Goal: Information Seeking & Learning: Find specific fact

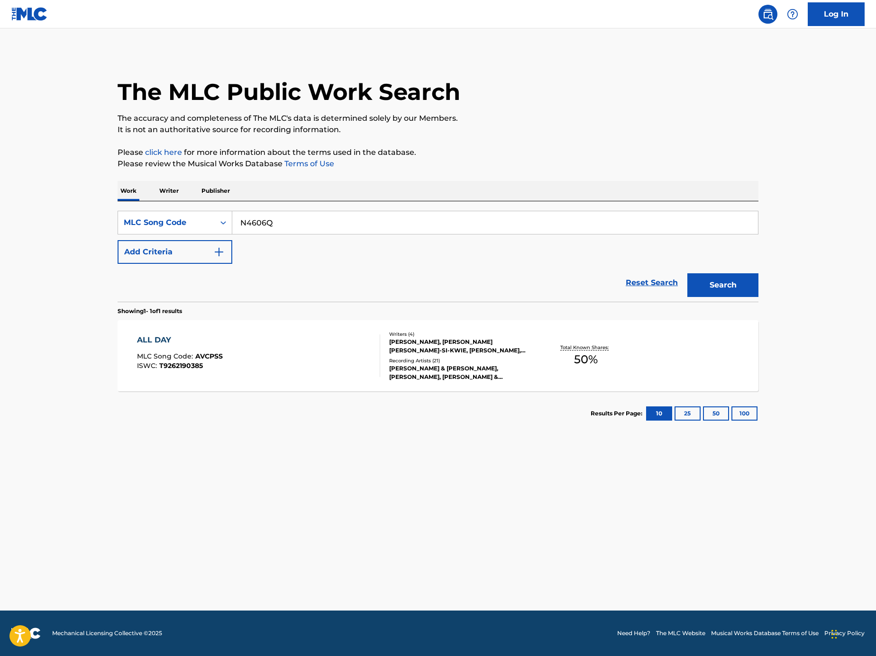
type input "N4606Q"
click at [698, 293] on button "Search" at bounding box center [722, 285] width 71 height 24
click at [263, 342] on div "NATURAL HEALING MLC Song Code : N4606Q ISWC : T9109762165" at bounding box center [259, 356] width 244 height 43
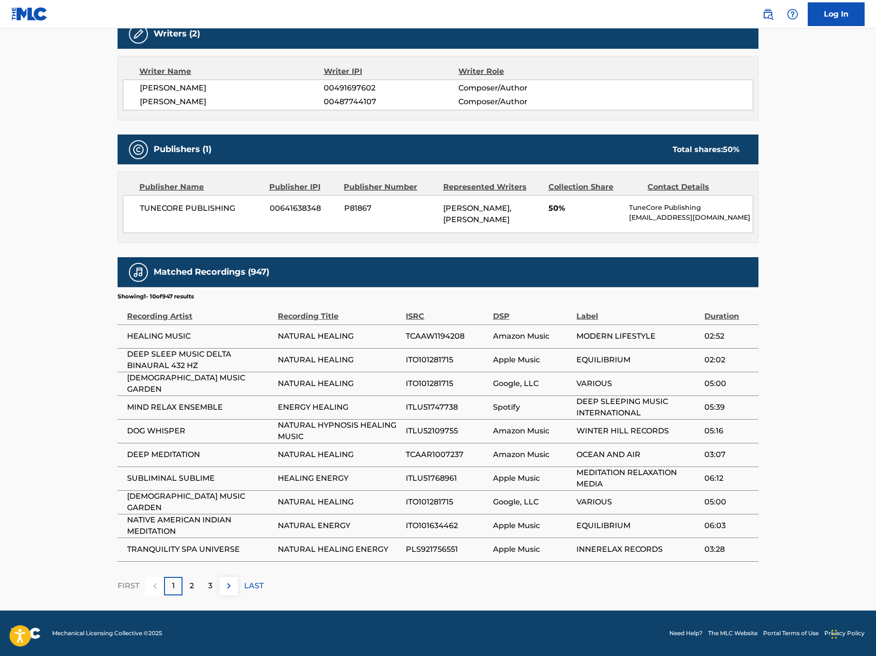
scroll to position [326, 0]
click at [198, 588] on div "2" at bounding box center [191, 586] width 18 height 18
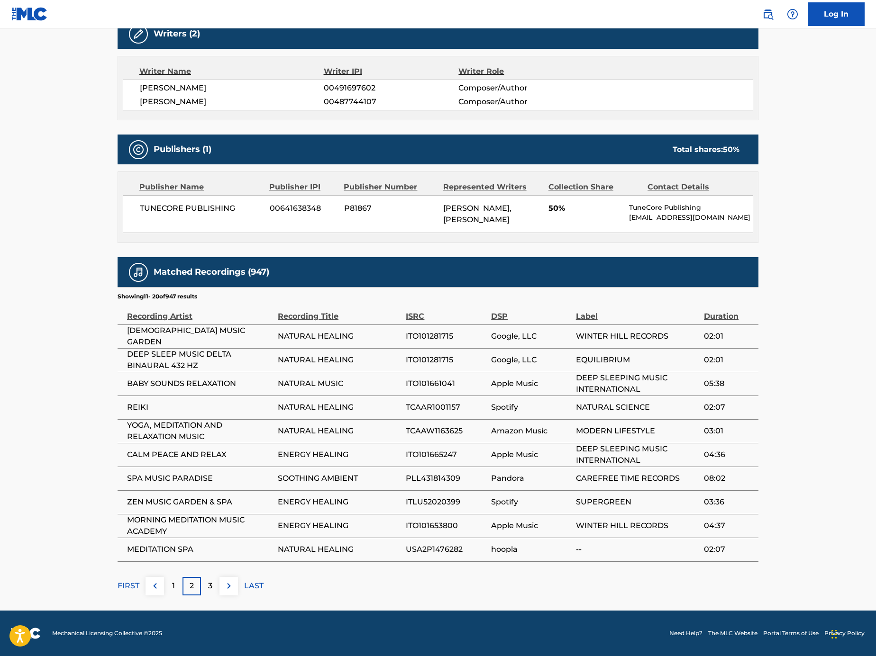
click at [211, 579] on div "3" at bounding box center [210, 586] width 18 height 18
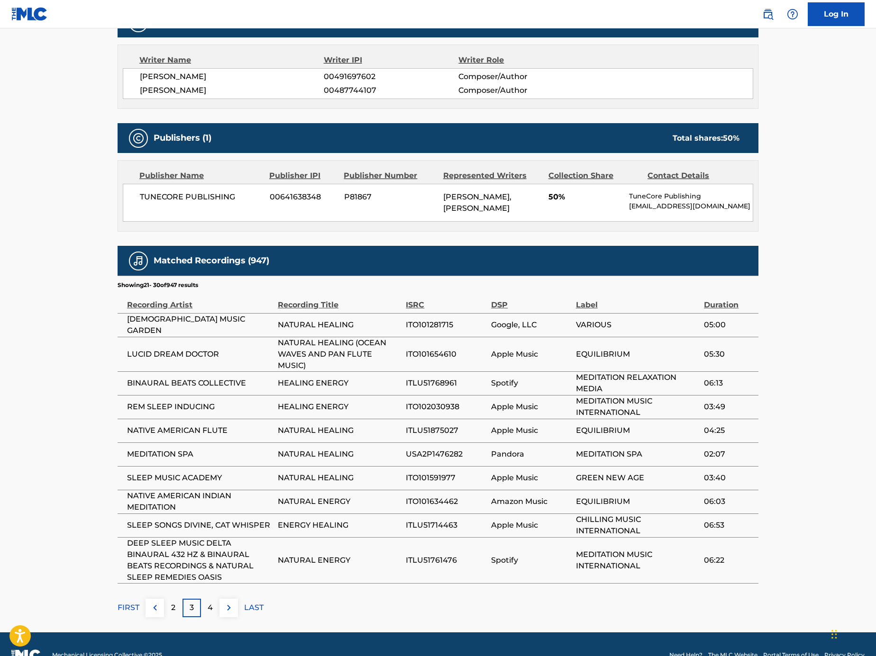
click at [210, 614] on p "4" at bounding box center [210, 607] width 5 height 11
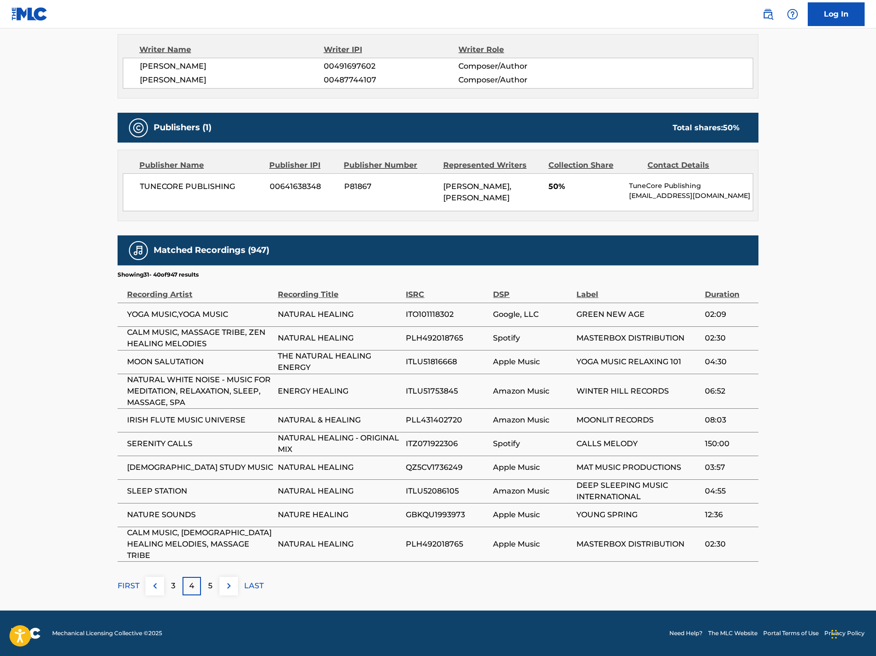
click at [218, 591] on div "5" at bounding box center [210, 586] width 18 height 18
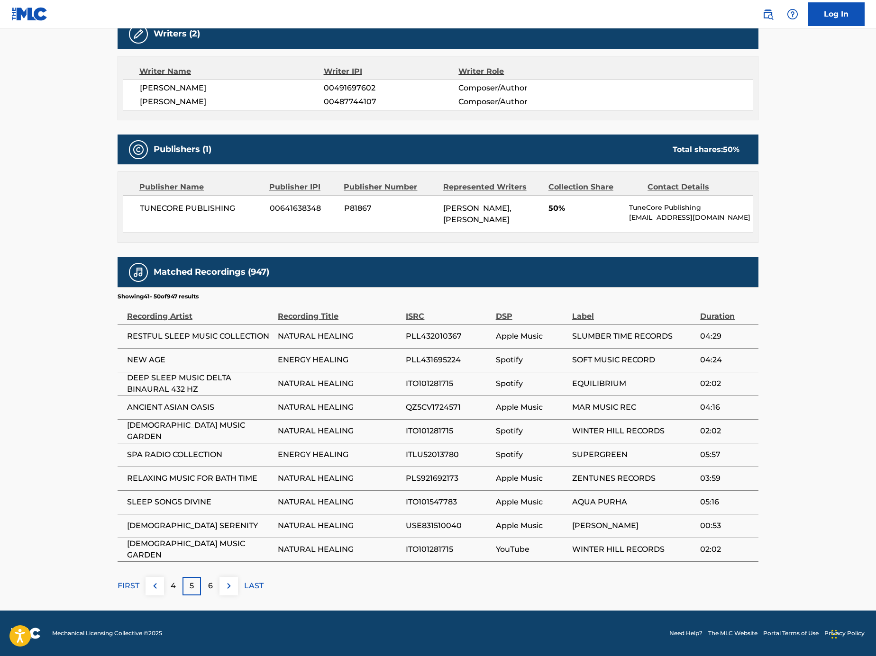
click at [218, 589] on div "6" at bounding box center [210, 586] width 18 height 18
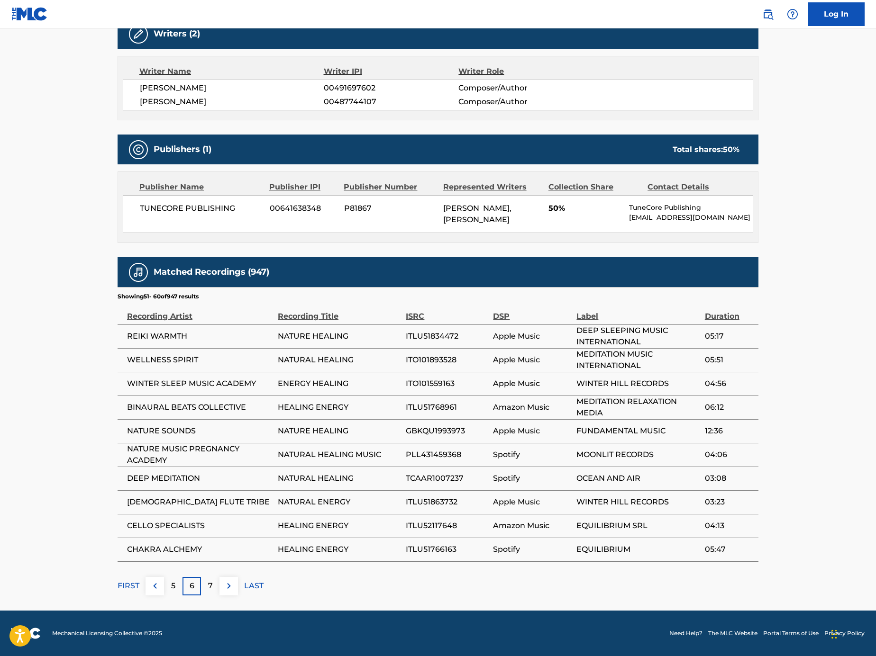
click at [206, 589] on div "7" at bounding box center [210, 586] width 18 height 18
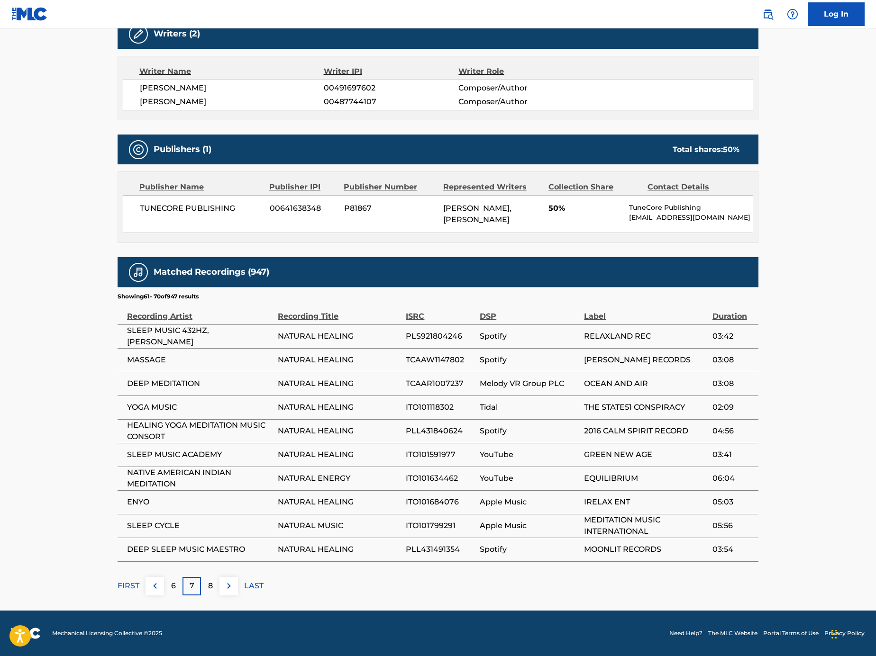
click at [203, 588] on div "8" at bounding box center [210, 586] width 18 height 18
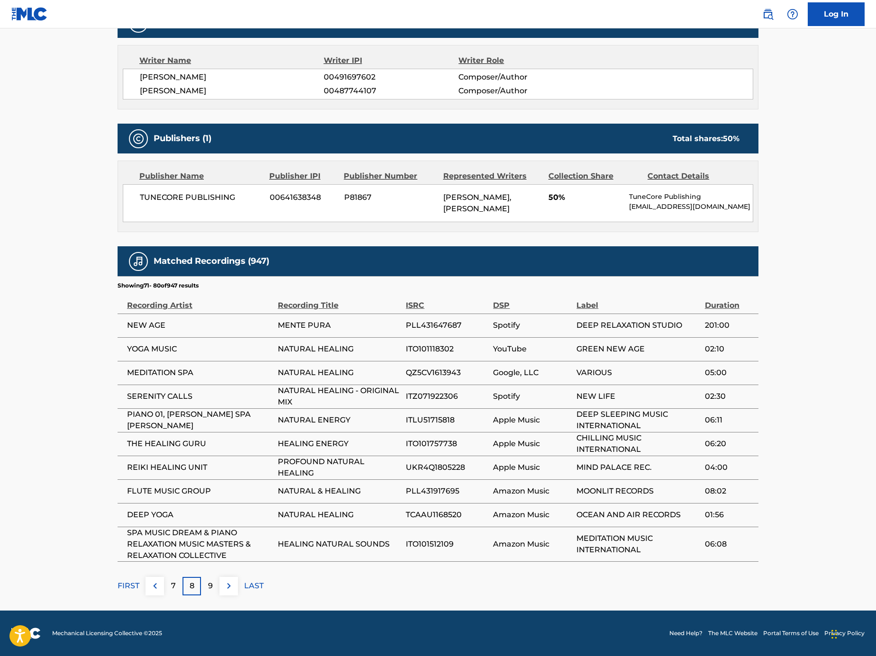
click at [202, 586] on div "9" at bounding box center [210, 586] width 18 height 18
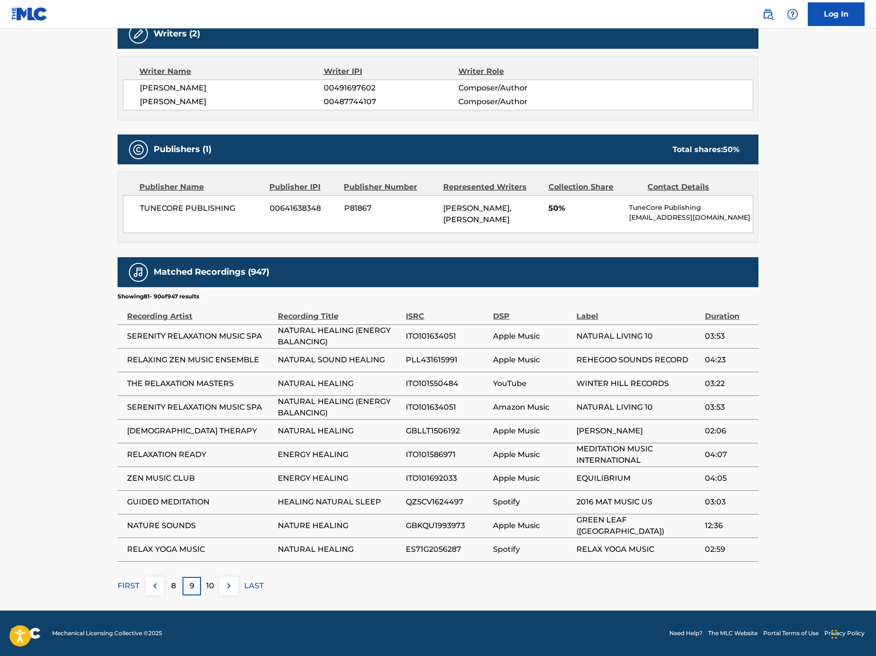
click at [202, 585] on div "10" at bounding box center [210, 586] width 18 height 18
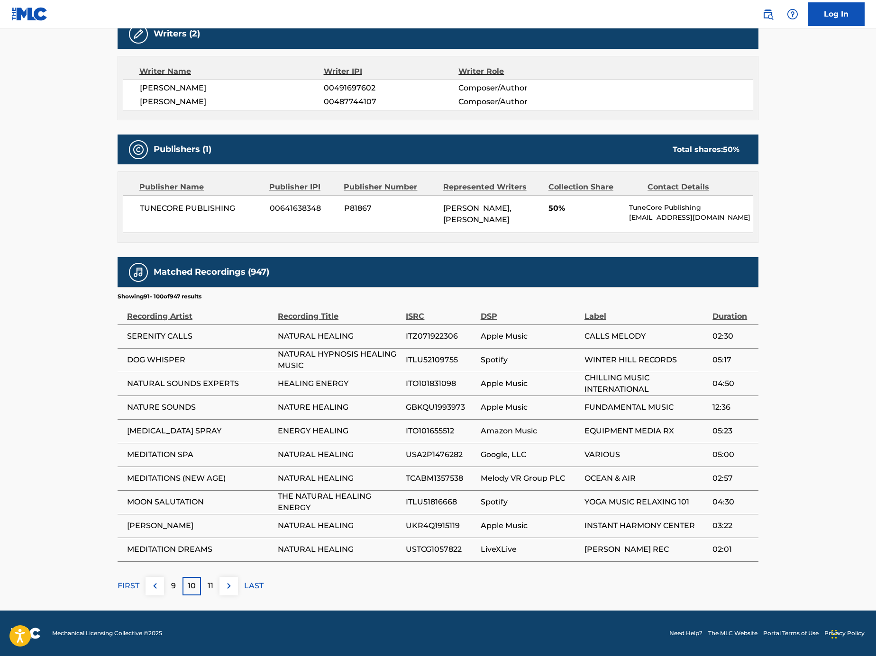
click at [202, 585] on div "11" at bounding box center [210, 586] width 18 height 18
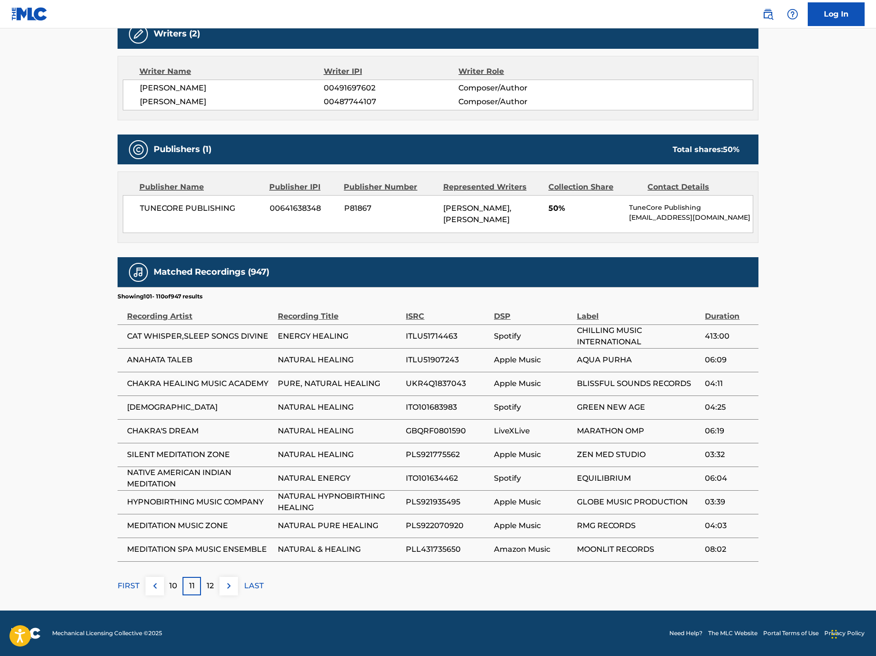
click at [202, 585] on div "12" at bounding box center [210, 586] width 18 height 18
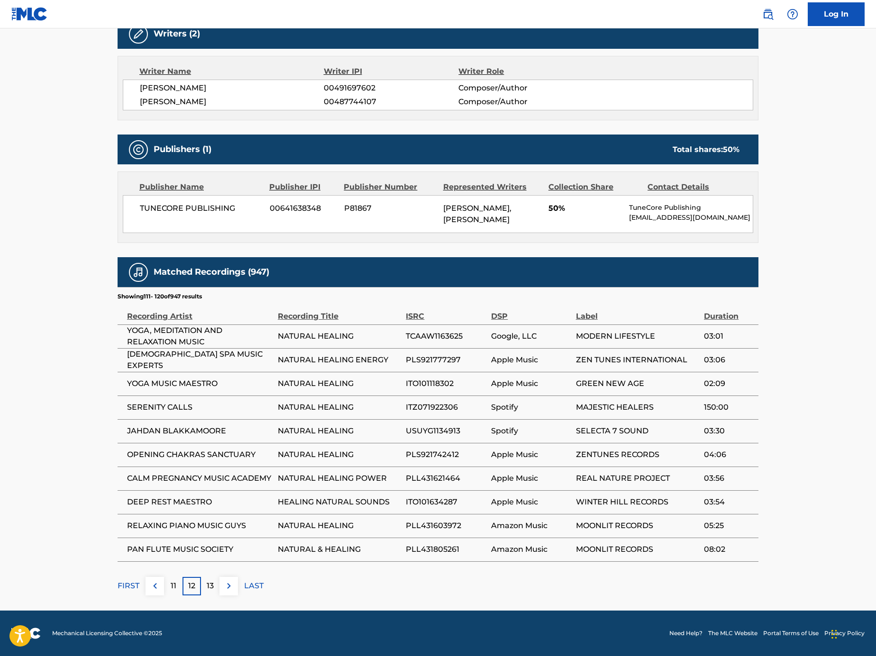
click at [209, 580] on div "13" at bounding box center [210, 586] width 18 height 18
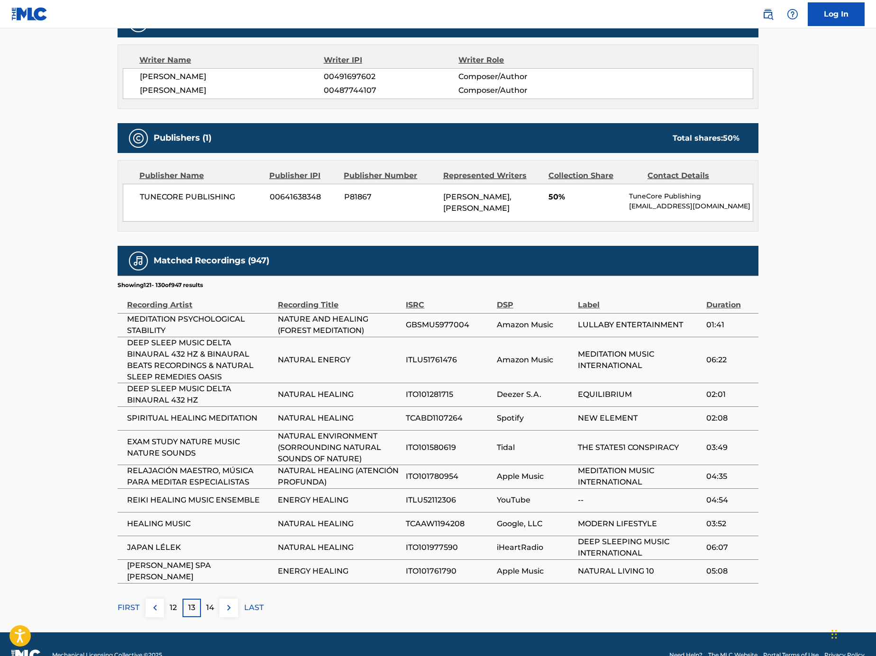
click at [217, 618] on div "14" at bounding box center [210, 608] width 18 height 18
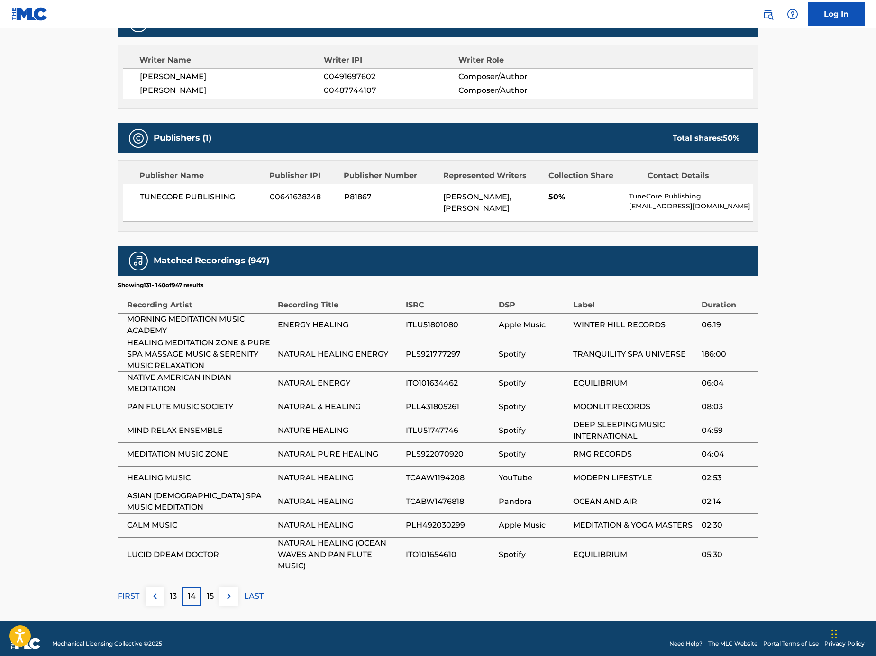
click at [217, 619] on main "< Back to public search results Copy work link NATURAL HEALING Work Detail Memb…" at bounding box center [438, 161] width 876 height 919
click at [213, 606] on div "15" at bounding box center [210, 597] width 18 height 18
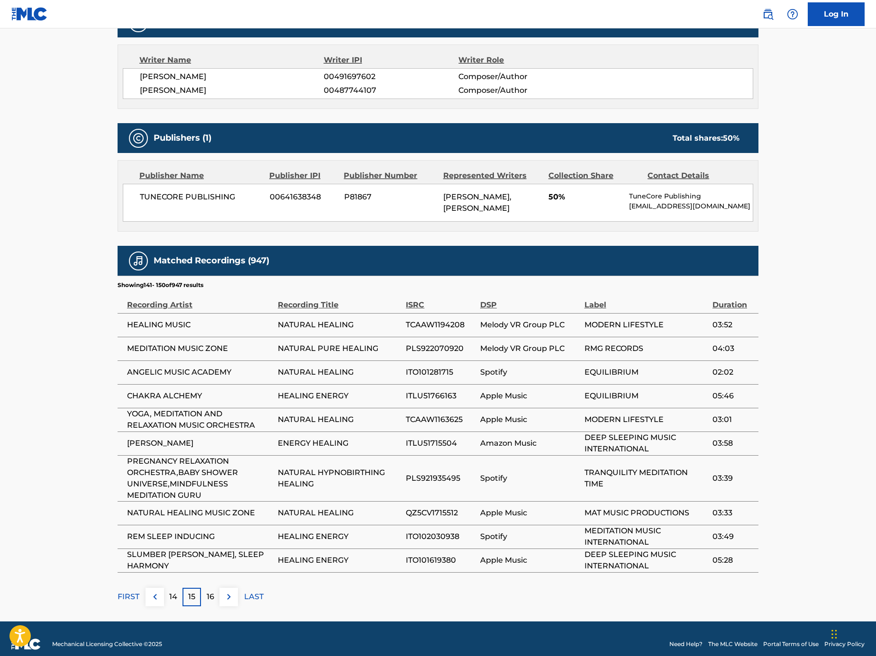
click at [213, 603] on p "16" at bounding box center [211, 597] width 8 height 11
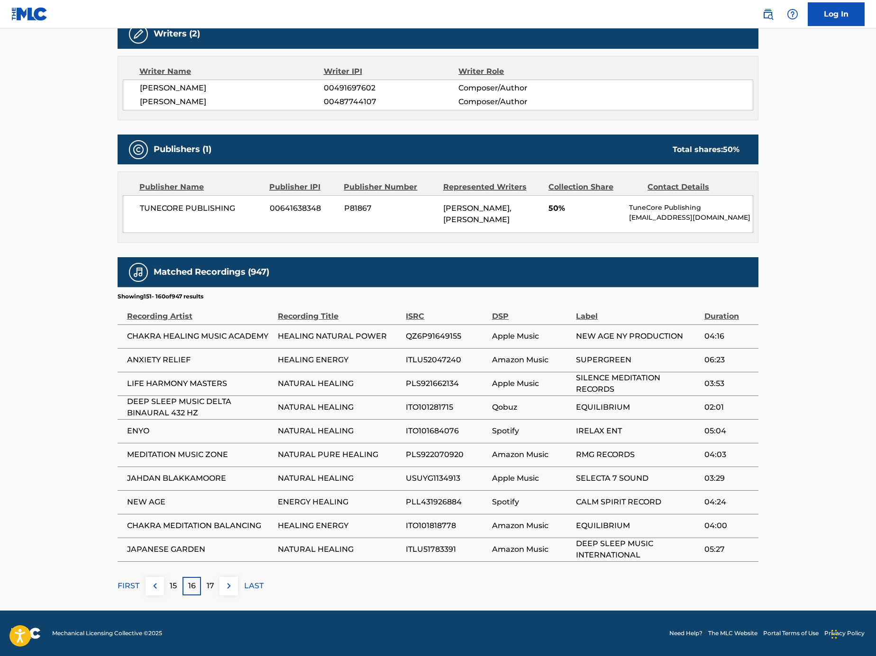
click at [213, 614] on footer "Mechanical Licensing Collective © 2025 Need Help? The MLC Website Portal Terms …" at bounding box center [438, 634] width 876 height 46
click at [204, 589] on div "17" at bounding box center [210, 586] width 18 height 18
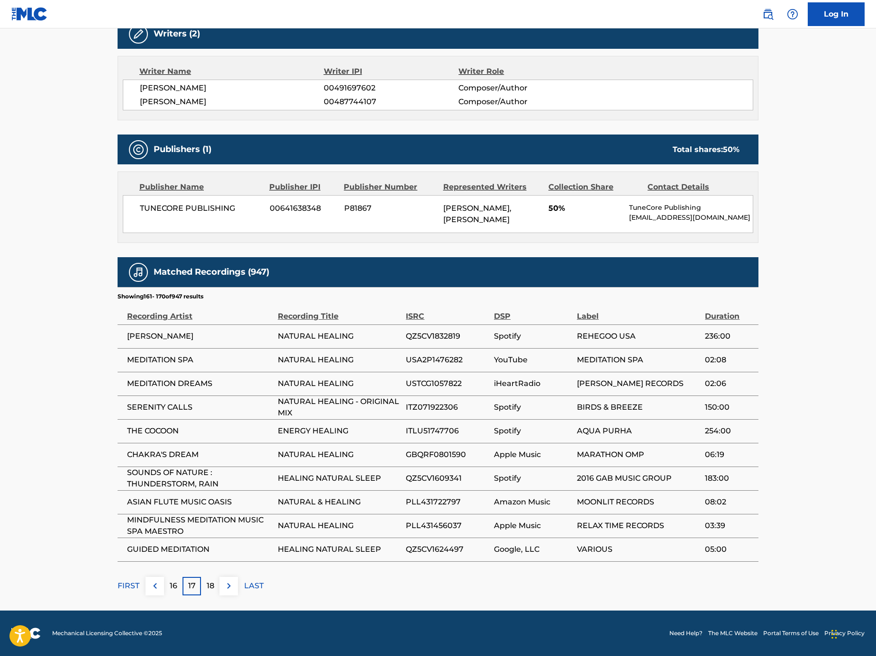
click at [204, 589] on div "18" at bounding box center [210, 586] width 18 height 18
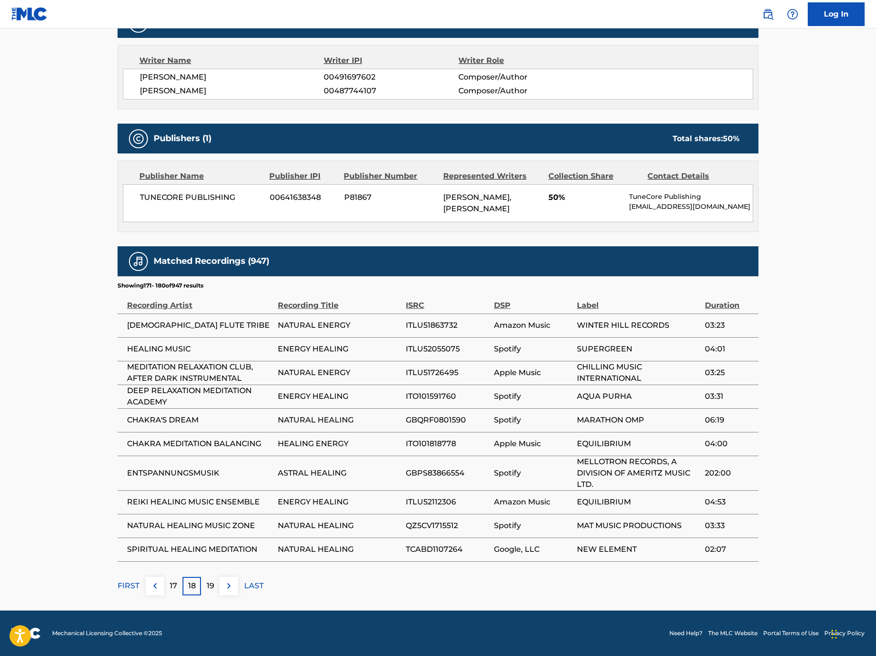
click at [210, 592] on p "19" at bounding box center [211, 586] width 8 height 11
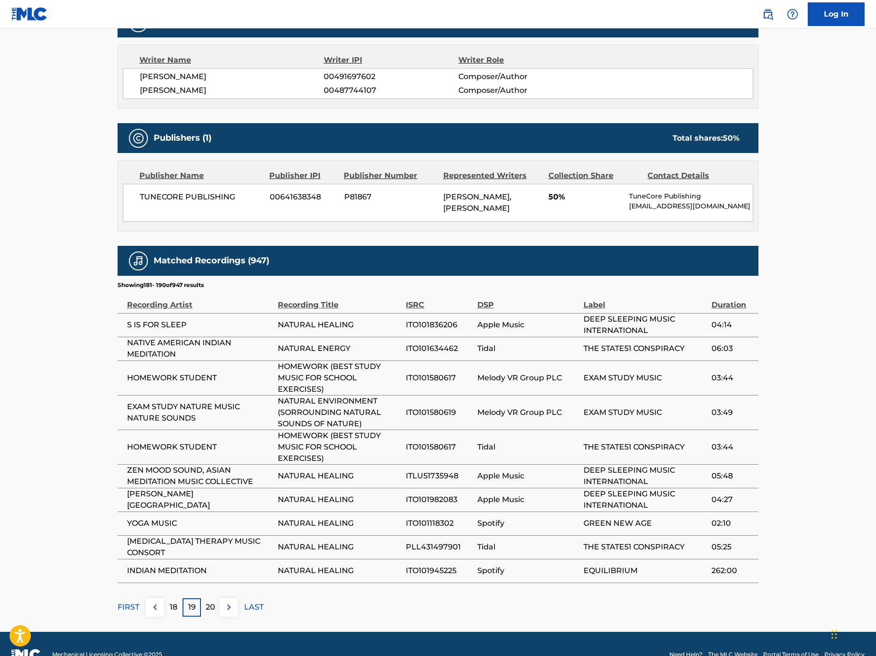
click at [211, 583] on td "INDIAN MEDITATION" at bounding box center [198, 571] width 160 height 24
click at [207, 604] on div "Matched Recordings (947) Showing 181 - 190 of 947 results Recording Artist Reco…" at bounding box center [438, 431] width 641 height 371
click at [212, 613] on p "20" at bounding box center [210, 607] width 9 height 11
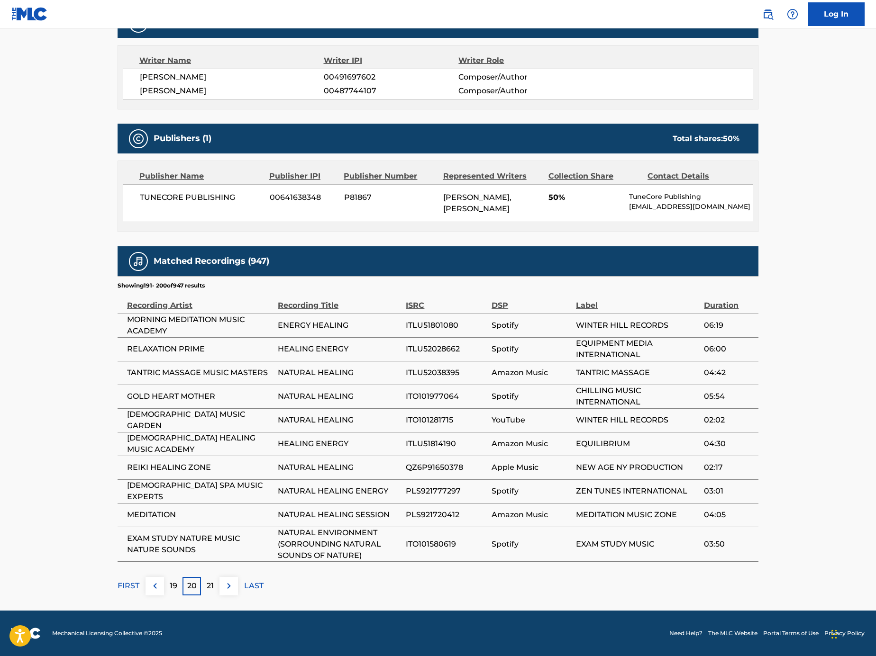
click at [212, 592] on p "21" at bounding box center [210, 586] width 7 height 11
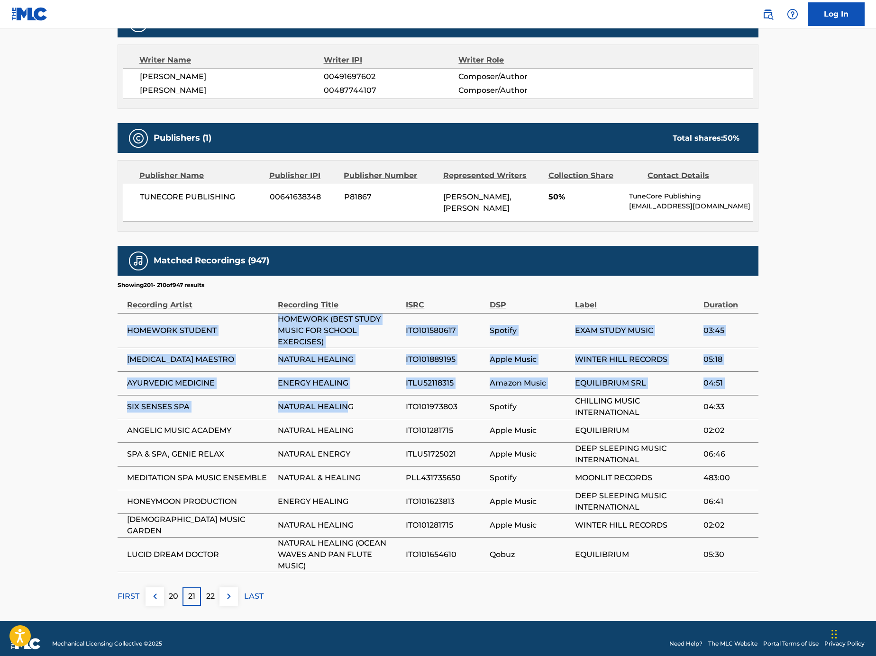
drag, startPoint x: 258, startPoint y: 326, endPoint x: 346, endPoint y: 429, distance: 135.8
click at [346, 425] on tbody "HOMEWORK STUDENT HOMEWORK (BEST STUDY MUSIC FOR SCHOOL EXERCISES) ITO101580617 …" at bounding box center [438, 442] width 641 height 259
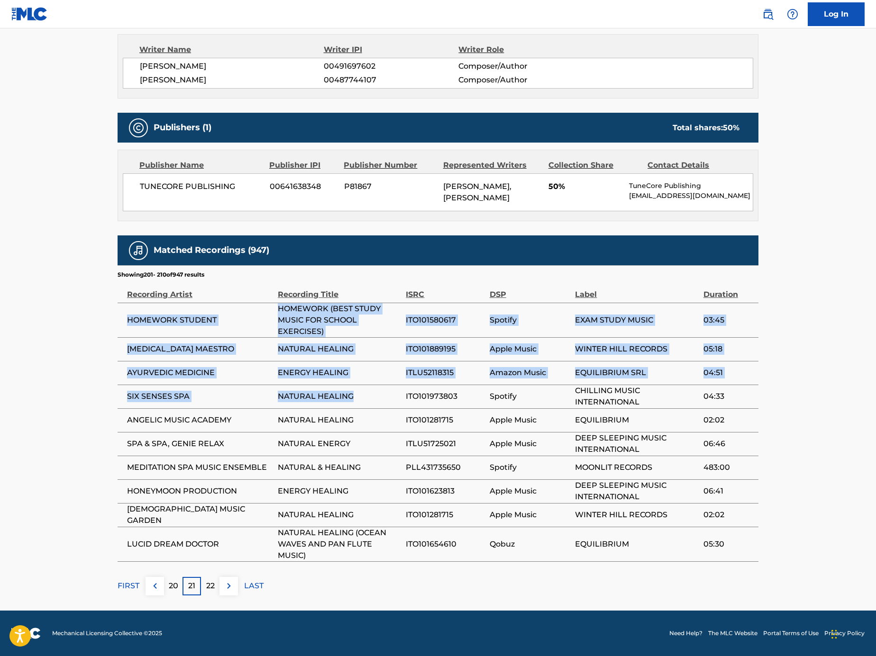
scroll to position [348, 0]
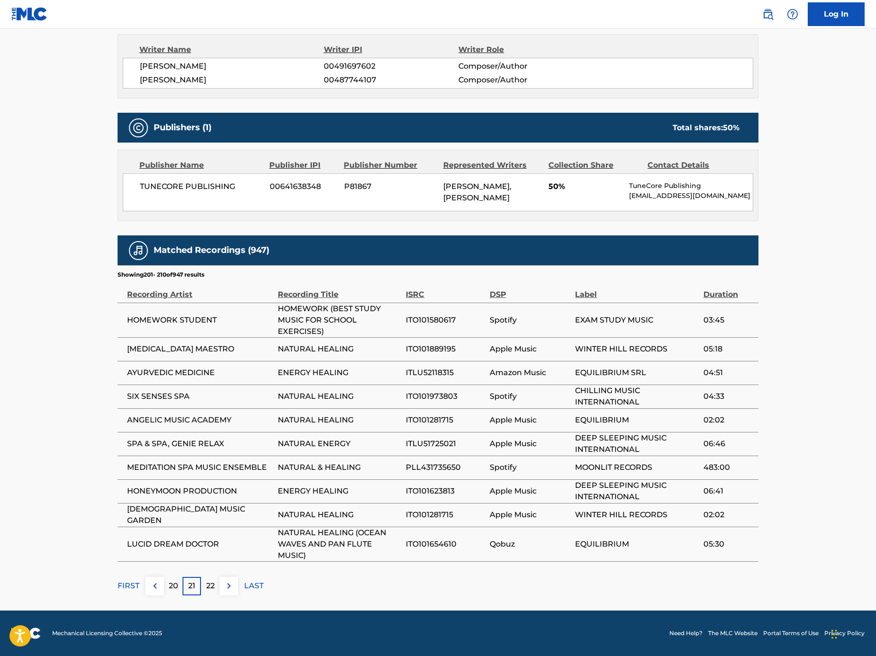
click at [335, 497] on td "ENERGY HEALING" at bounding box center [342, 492] width 128 height 24
click at [217, 588] on div "22" at bounding box center [210, 586] width 18 height 18
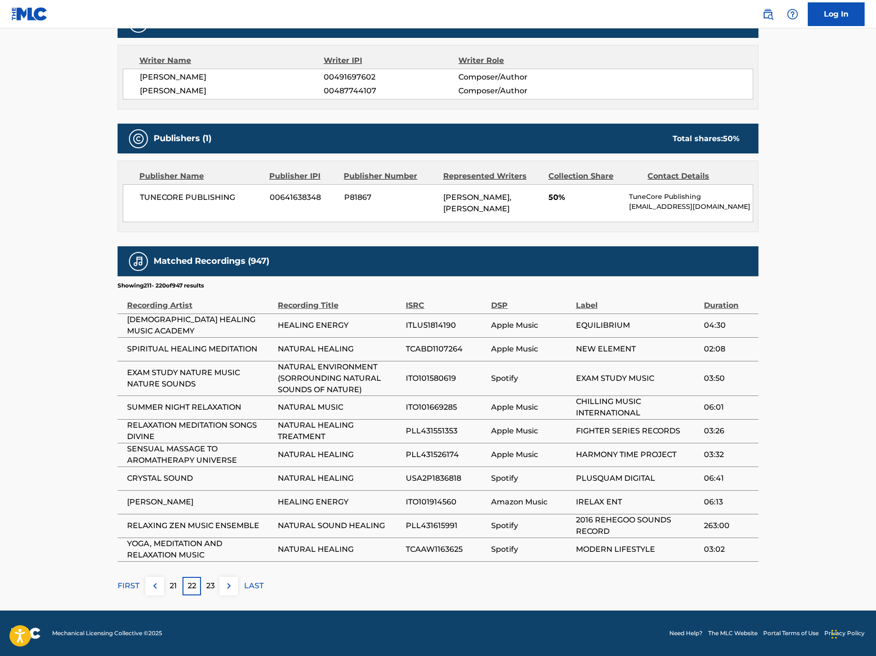
scroll to position [0, 0]
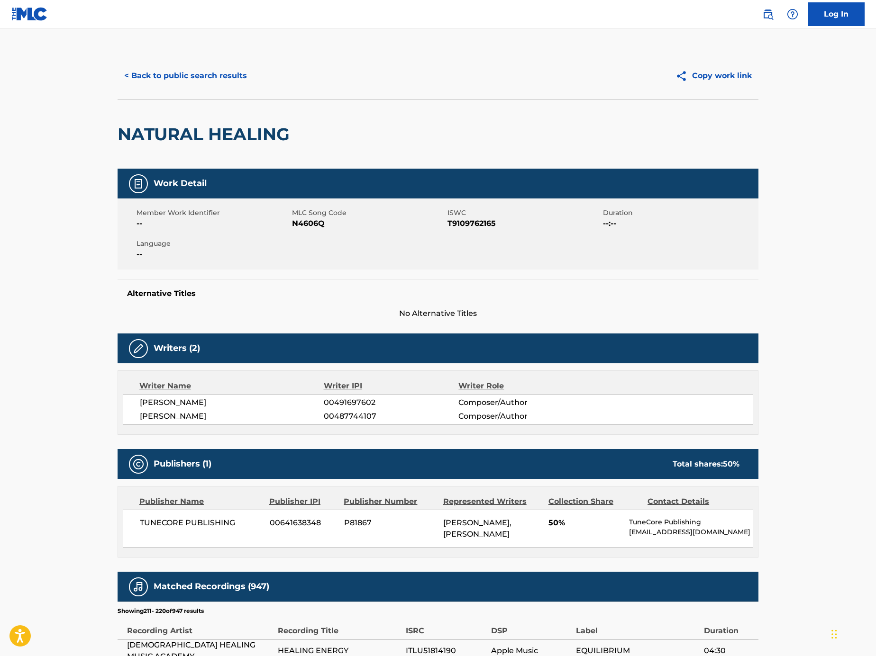
click at [207, 82] on button "< Back to public search results" at bounding box center [186, 76] width 136 height 24
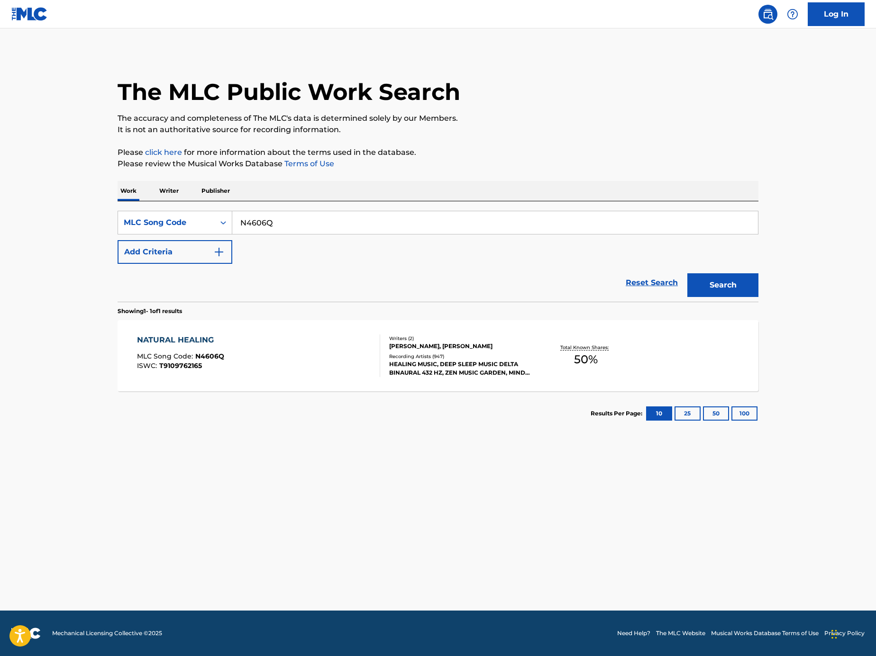
click at [322, 228] on input "N4606Q" at bounding box center [495, 222] width 526 height 23
paste input "X2237W"
click at [703, 282] on button "Search" at bounding box center [722, 285] width 71 height 24
click at [488, 216] on input "X2237W" at bounding box center [495, 222] width 526 height 23
paste input "N4606Q"
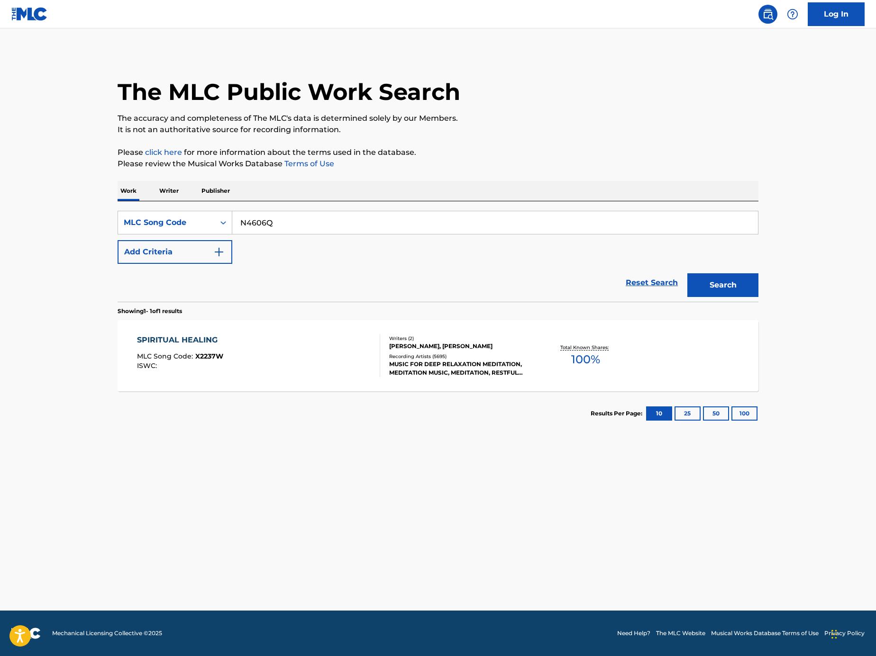
type input "N4606Q"
click at [734, 288] on button "Search" at bounding box center [722, 285] width 71 height 24
